Goal: Find specific page/section: Find specific page/section

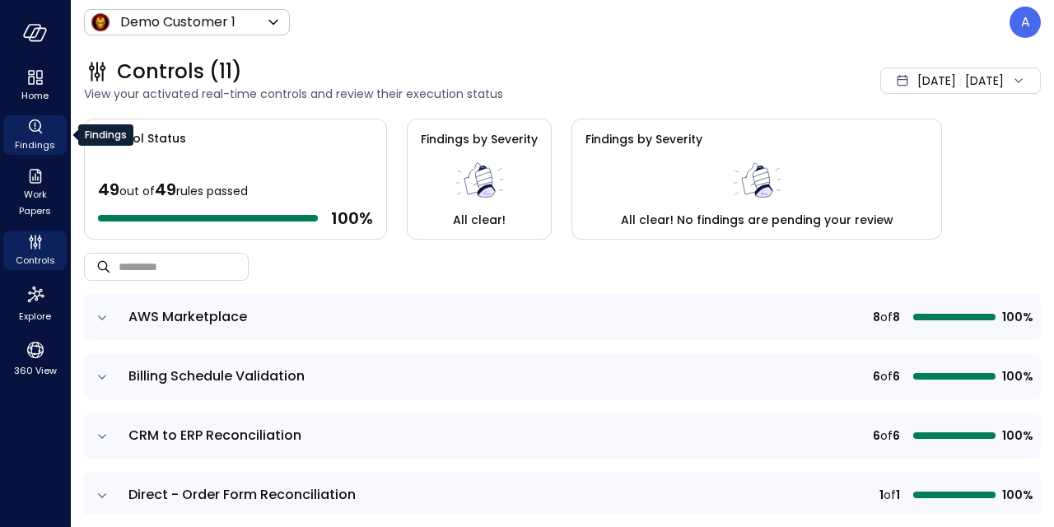
click at [40, 139] on span "Findings" at bounding box center [35, 145] width 40 height 16
click at [44, 141] on span "Findings" at bounding box center [35, 145] width 40 height 16
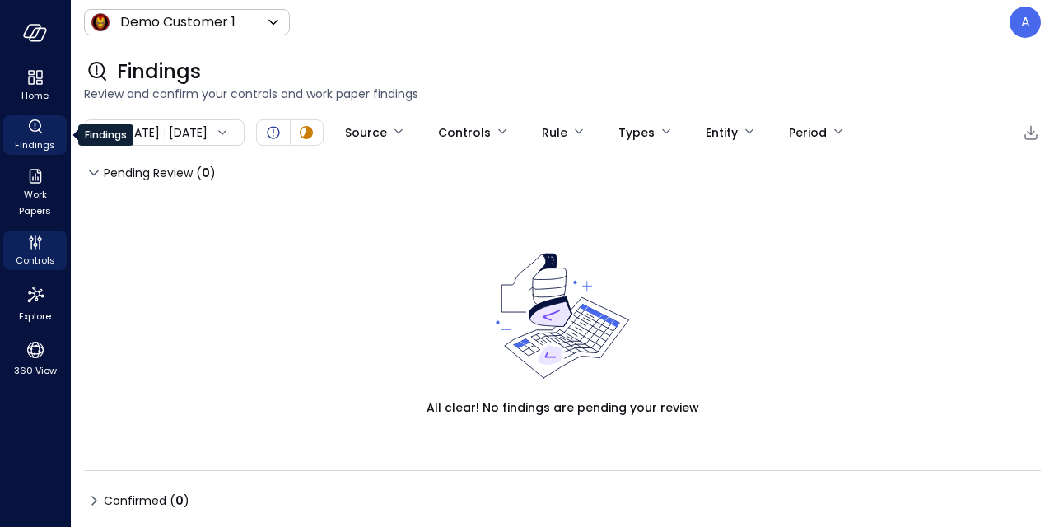
click at [35, 134] on icon "Findings" at bounding box center [36, 127] width 20 height 20
click at [231, 135] on icon at bounding box center [222, 132] width 16 height 16
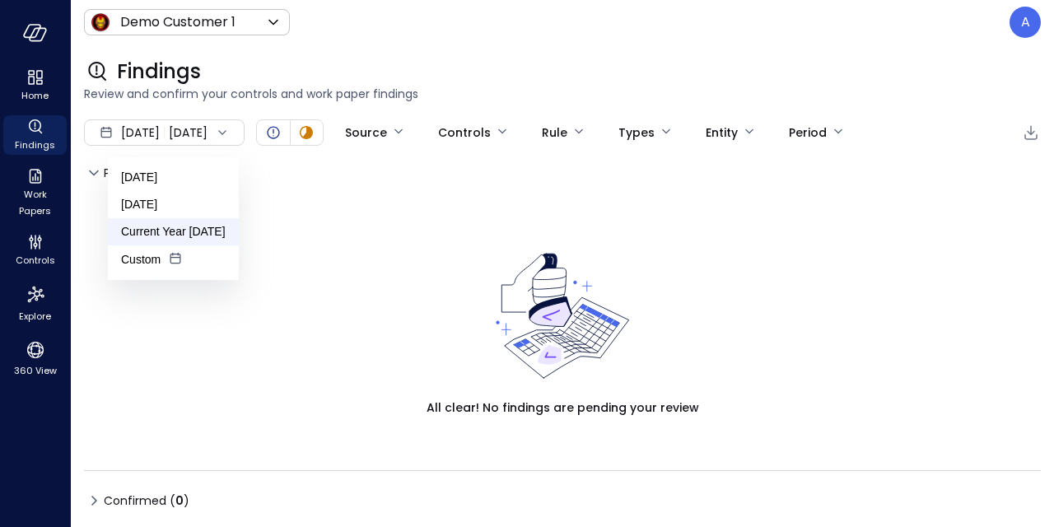
click at [169, 243] on li "Current Year [DATE]" at bounding box center [173, 231] width 131 height 27
